Goal: Transaction & Acquisition: Download file/media

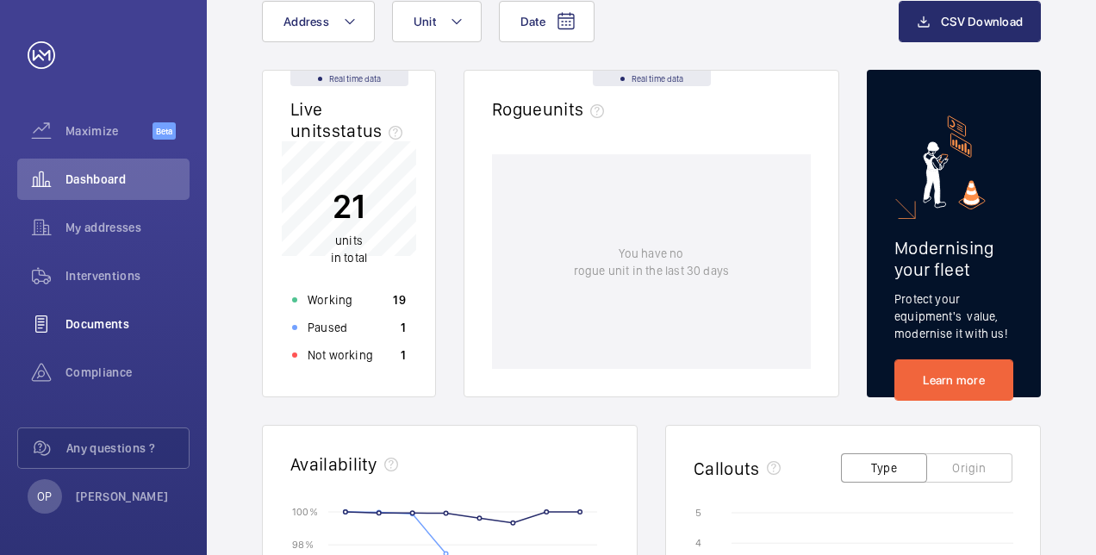
scroll to position [86, 0]
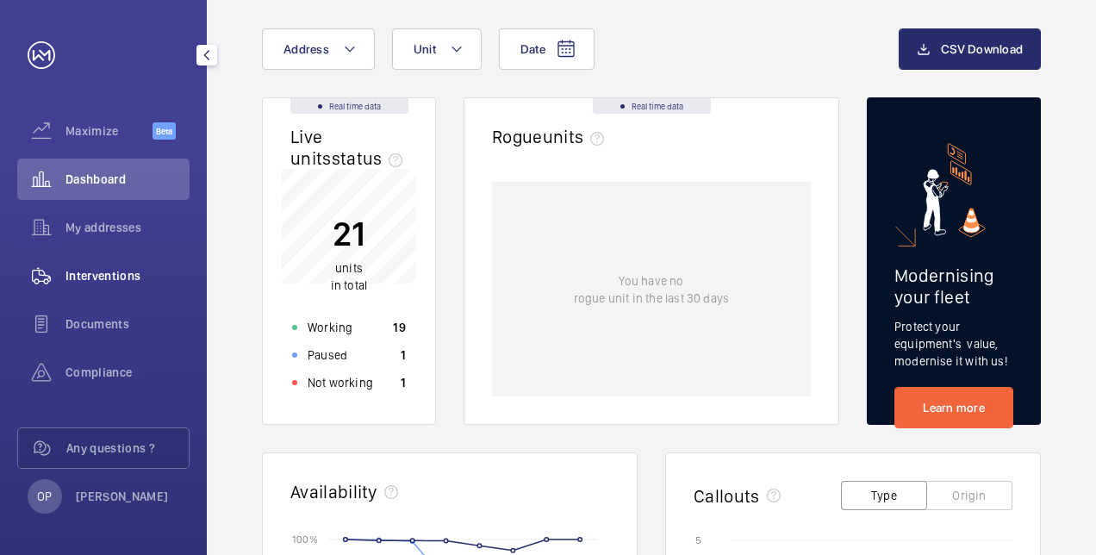
click at [104, 277] on span "Interventions" at bounding box center [127, 275] width 124 height 17
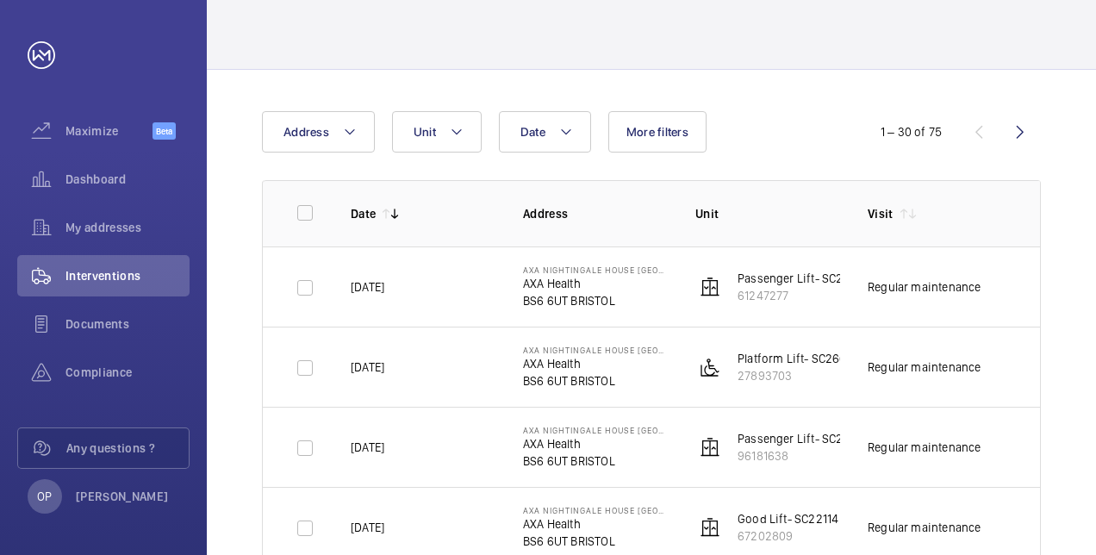
scroll to position [172, 0]
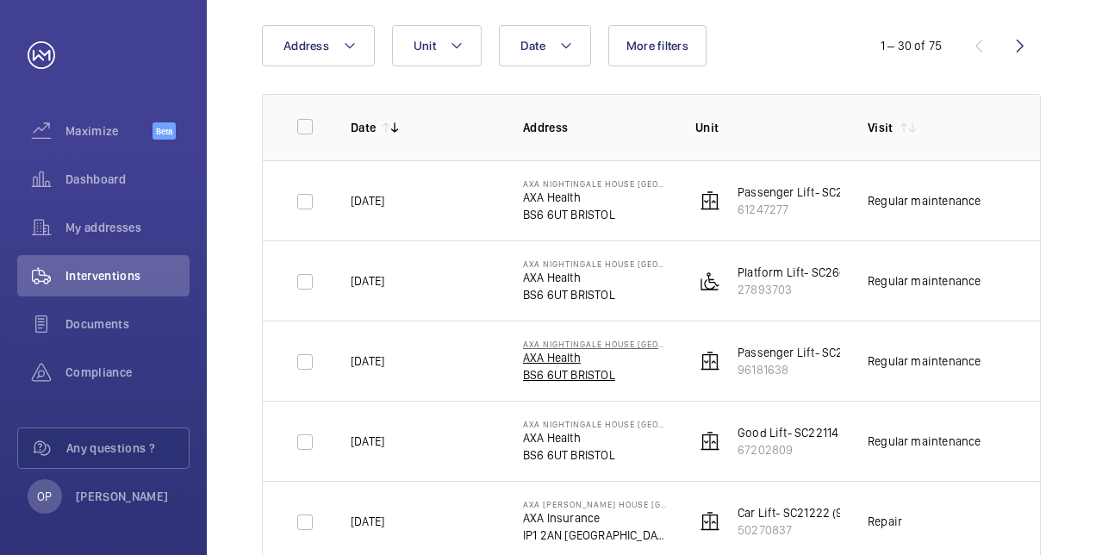
click at [556, 363] on p "AXA Health" at bounding box center [595, 357] width 145 height 17
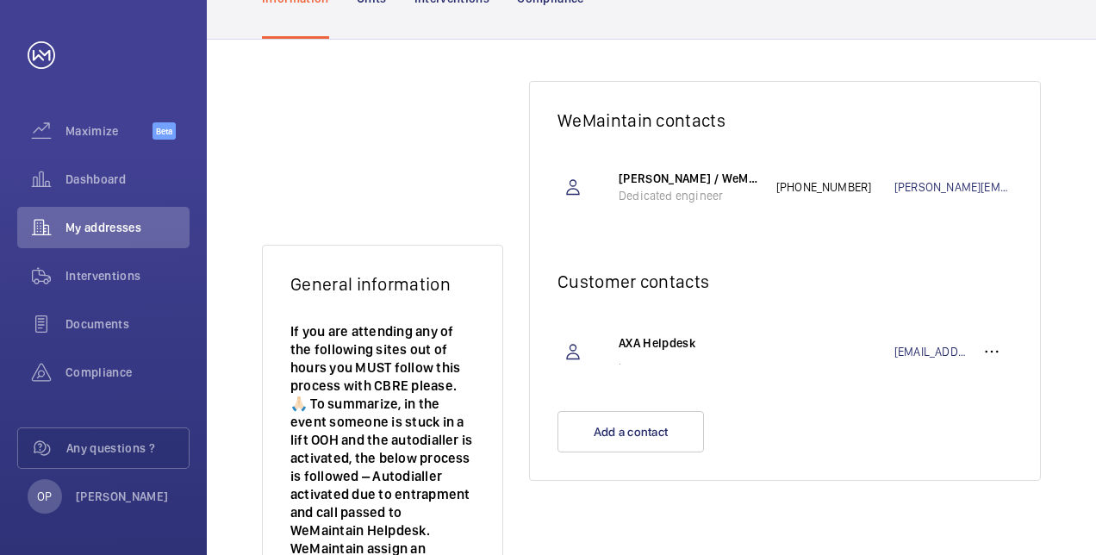
scroll to position [45, 0]
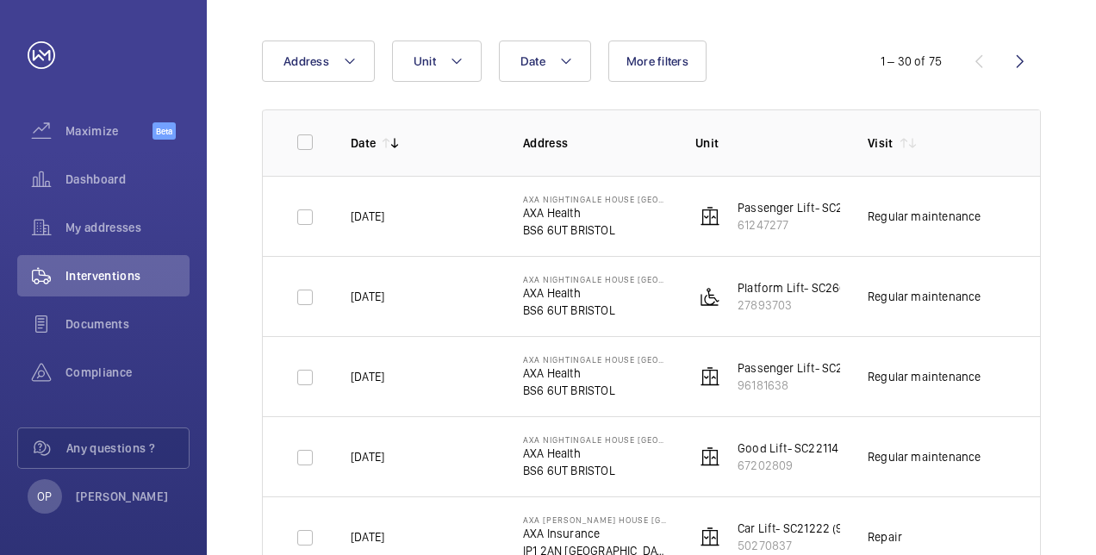
scroll to position [183, 0]
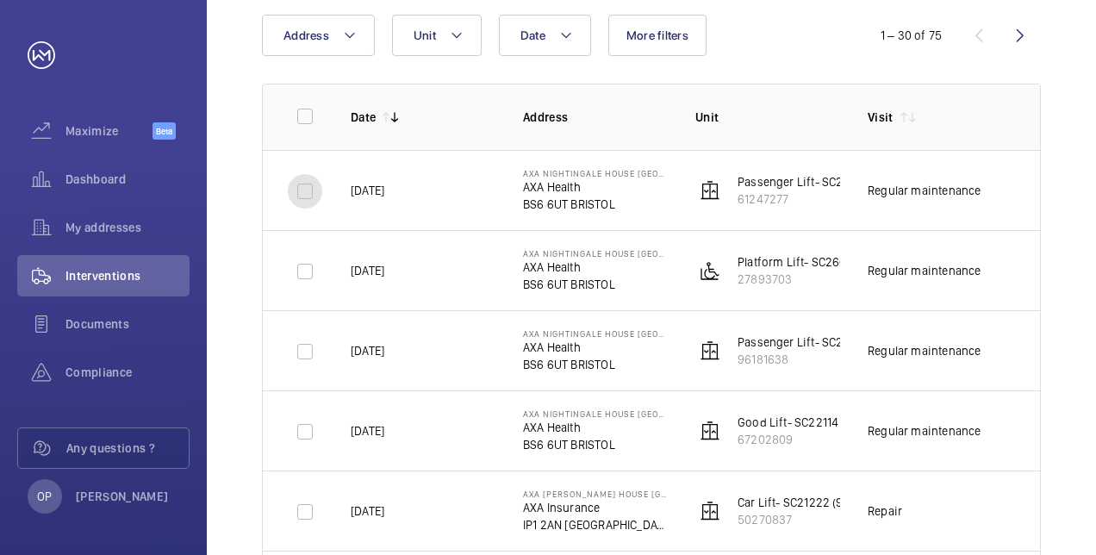
click at [305, 188] on input "checkbox" at bounding box center [305, 191] width 34 height 34
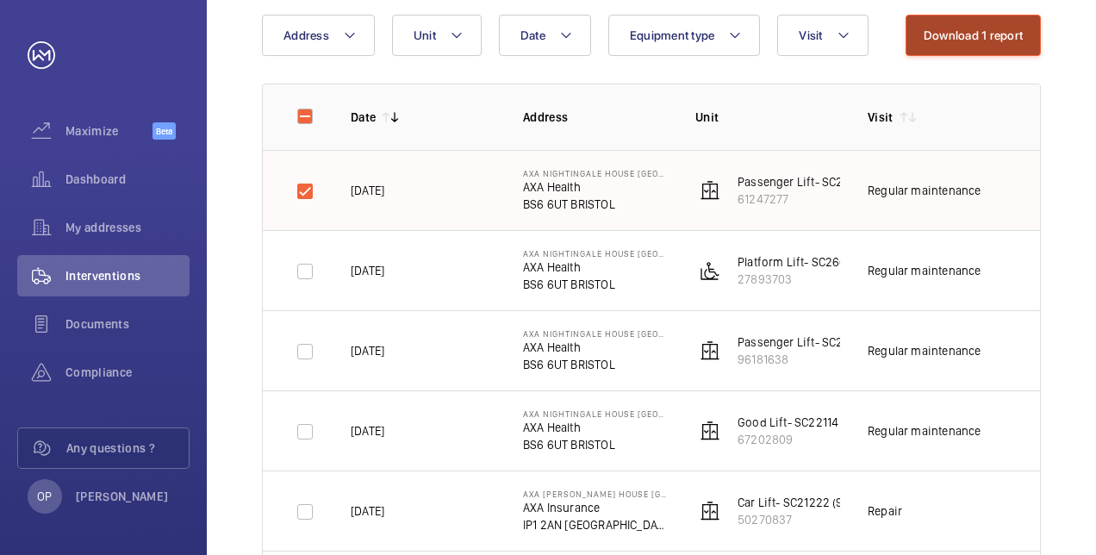
click at [1009, 21] on button "Download 1 report" at bounding box center [972, 35] width 135 height 41
click at [293, 188] on input "checkbox" at bounding box center [305, 191] width 34 height 34
checkbox input "false"
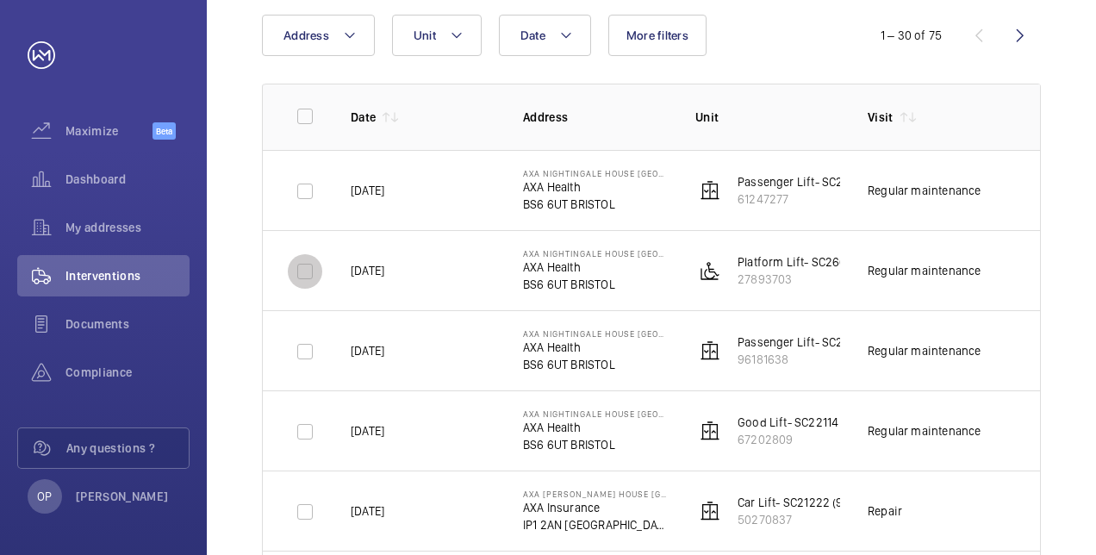
click at [303, 269] on input "checkbox" at bounding box center [305, 271] width 34 height 34
checkbox input "true"
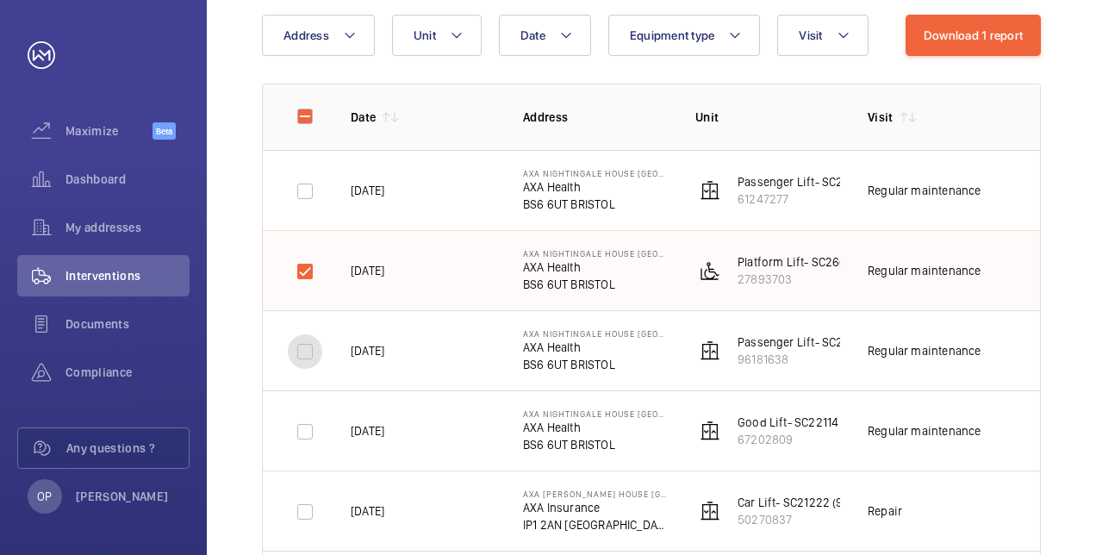
click at [296, 357] on input "checkbox" at bounding box center [305, 351] width 34 height 34
checkbox input "true"
click at [306, 425] on input "checkbox" at bounding box center [305, 431] width 34 height 34
checkbox input "true"
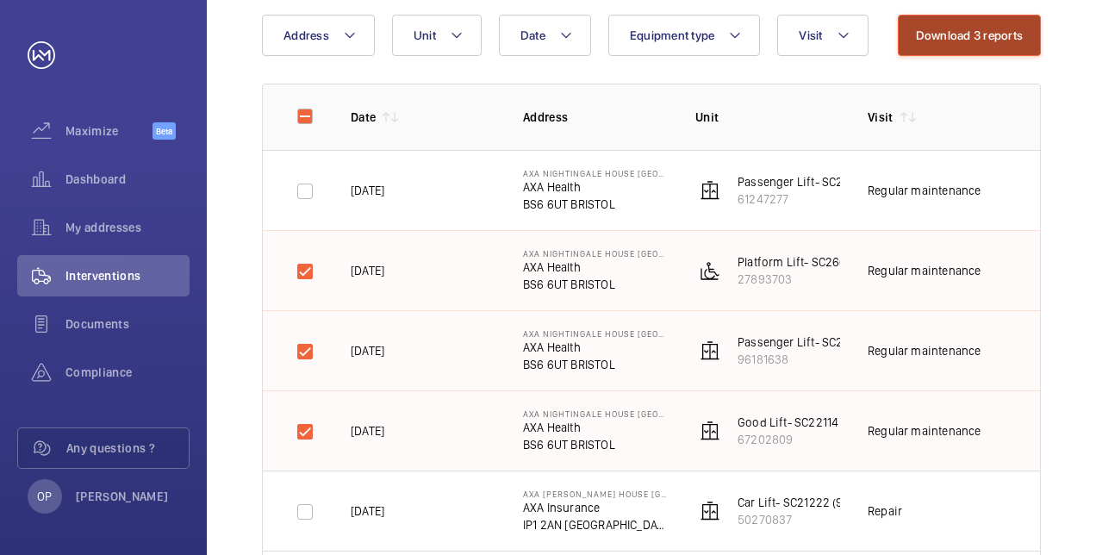
click at [951, 40] on button "Download 3 reports" at bounding box center [969, 35] width 144 height 41
